Goal: Transaction & Acquisition: Book appointment/travel/reservation

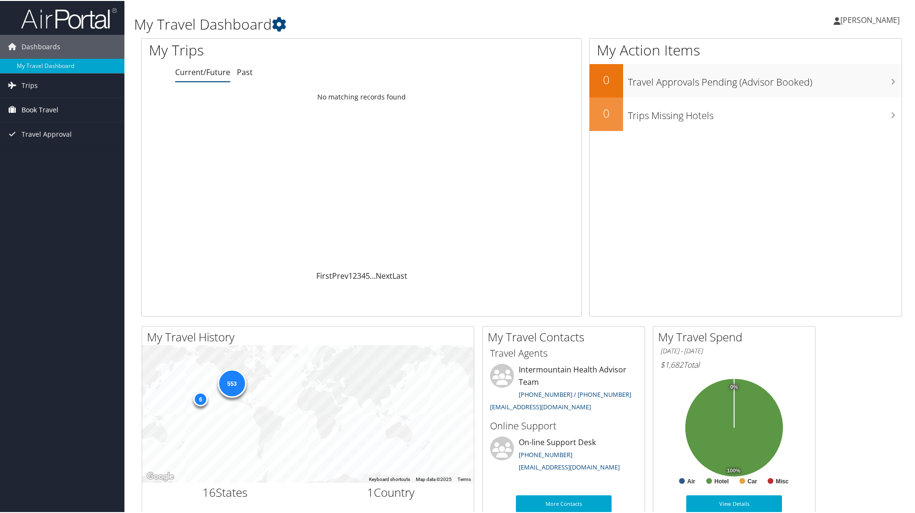
click at [43, 111] on span "Book Travel" at bounding box center [40, 109] width 37 height 24
click at [43, 159] on link "Book/Manage Online Trips" at bounding box center [62, 157] width 124 height 14
click at [47, 105] on span "Book Travel" at bounding box center [40, 109] width 37 height 24
click at [58, 154] on link "Book/Manage Online Trips" at bounding box center [62, 157] width 124 height 14
